Goal: Navigation & Orientation: Find specific page/section

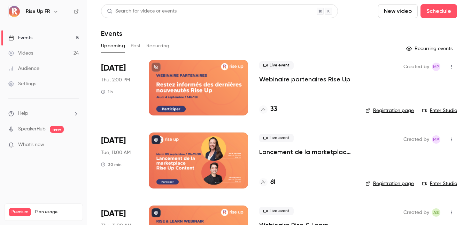
click at [55, 10] on icon "button" at bounding box center [56, 12] width 6 height 6
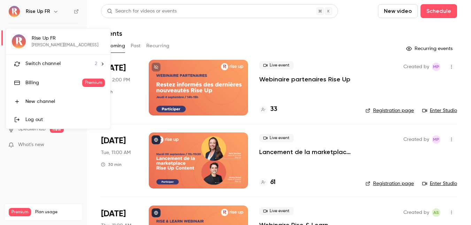
click at [61, 64] on div "Switch channel 2" at bounding box center [61, 63] width 72 height 7
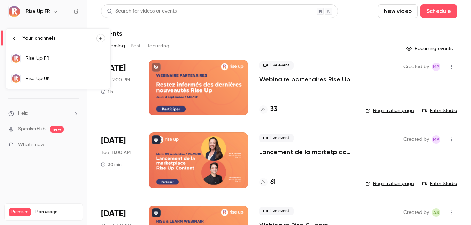
click at [58, 80] on div "Rise Up UK" at bounding box center [64, 78] width 79 height 7
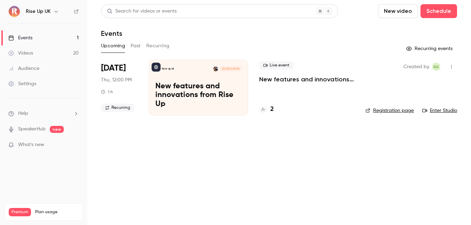
click at [393, 111] on link "Registration page" at bounding box center [390, 110] width 48 height 7
click at [54, 13] on icon "button" at bounding box center [56, 12] width 6 height 6
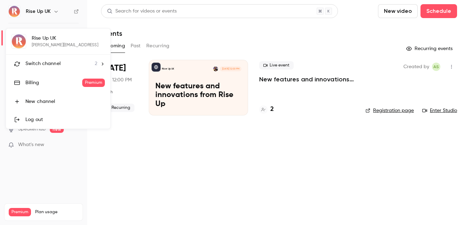
click at [47, 64] on span "Switch channel" at bounding box center [42, 63] width 35 height 7
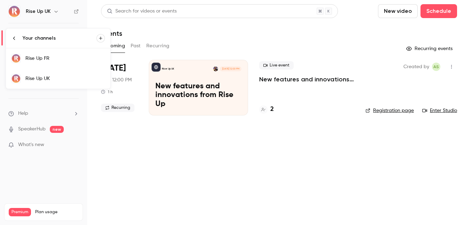
click at [47, 62] on link "Rise Up FR" at bounding box center [58, 58] width 105 height 20
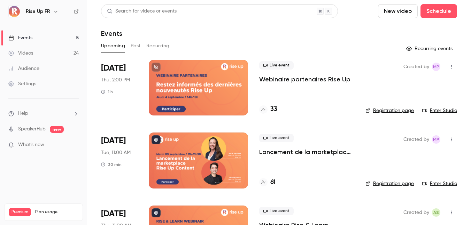
click at [391, 112] on link "Registration page" at bounding box center [390, 110] width 48 height 7
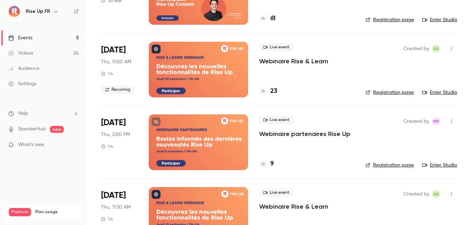
scroll to position [169, 0]
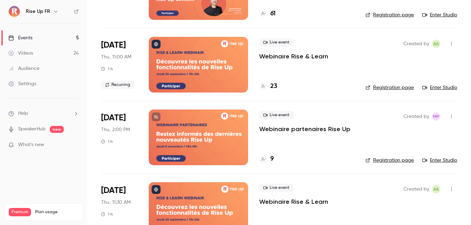
click at [398, 162] on link "Registration page" at bounding box center [390, 160] width 48 height 7
